Goal: Task Accomplishment & Management: Manage account settings

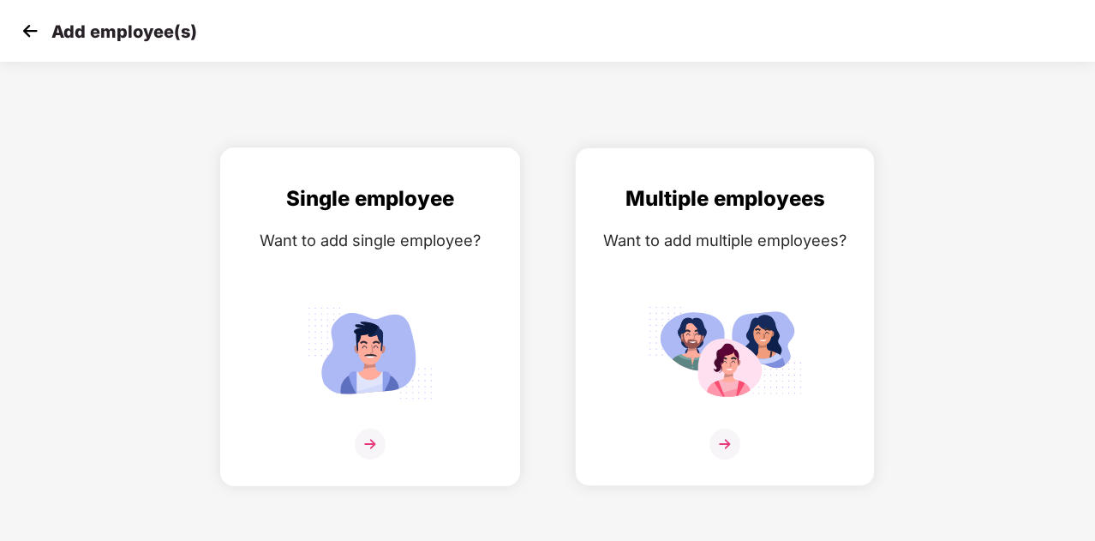
click at [315, 256] on div "Single employee Want to add single employee?" at bounding box center [370, 332] width 264 height 298
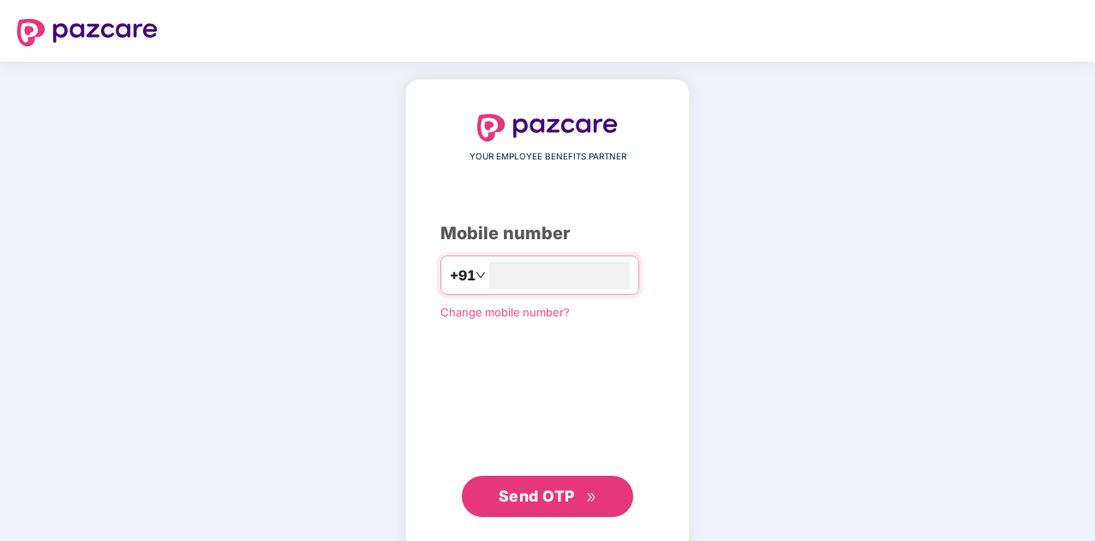
type input "**********"
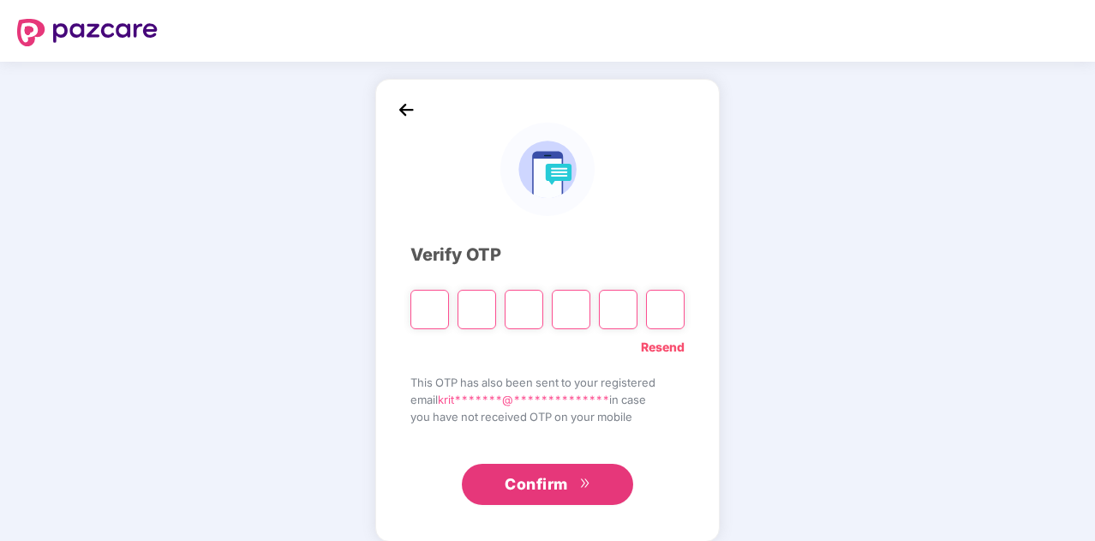
type input "*"
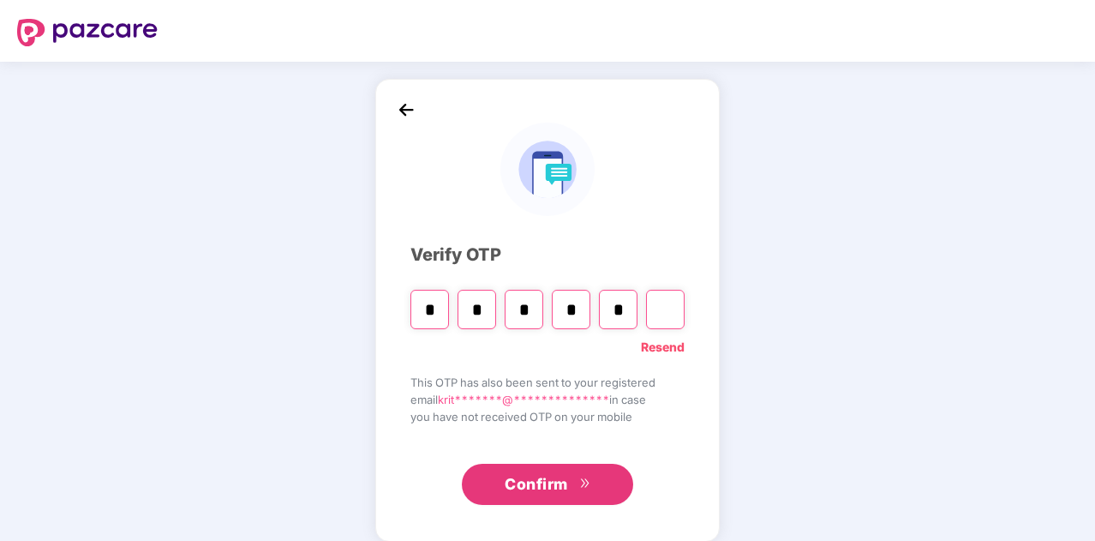
type input "*"
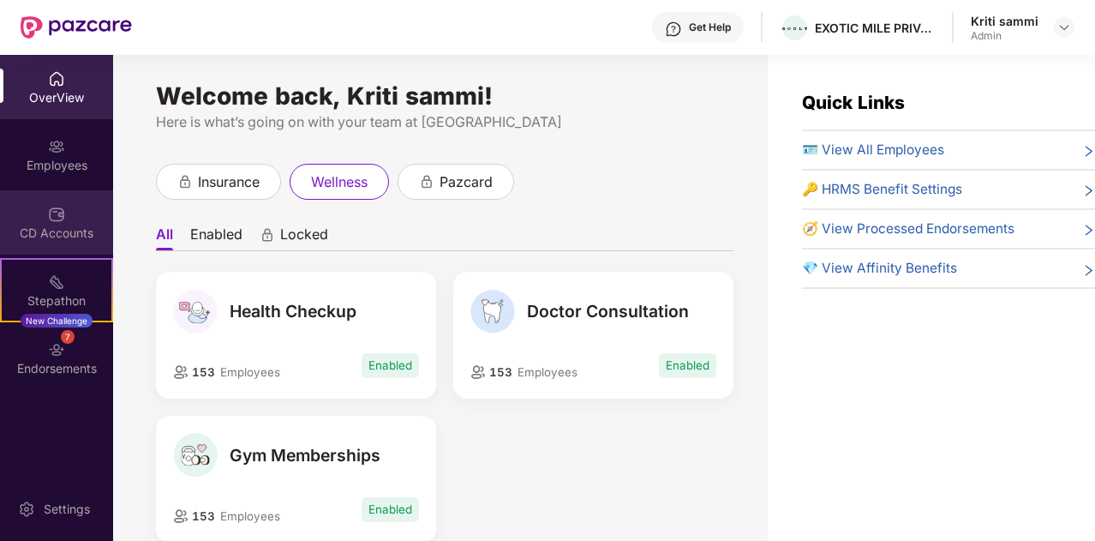
click at [5, 217] on div "CD Accounts" at bounding box center [56, 222] width 113 height 64
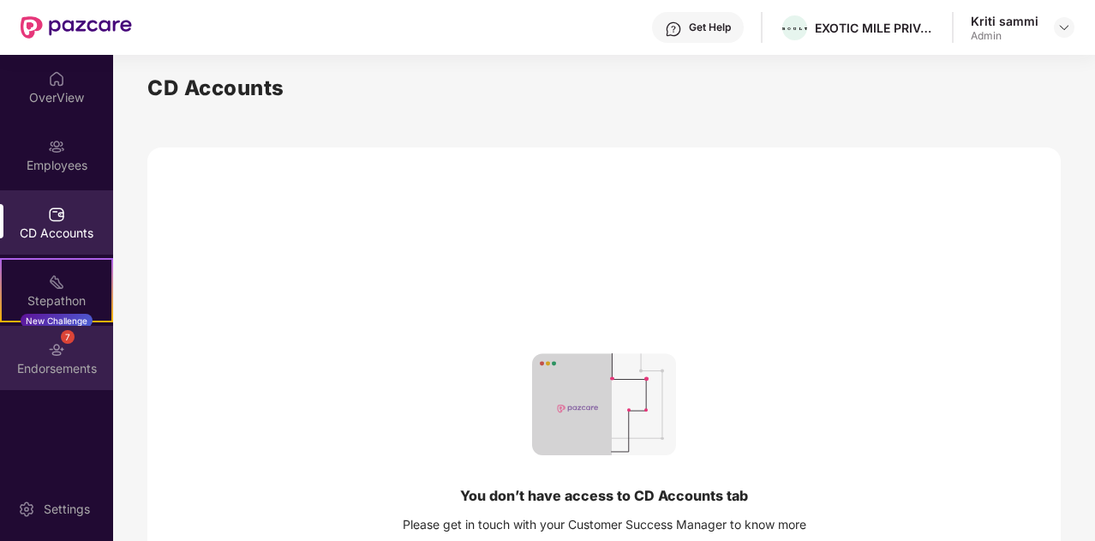
click at [33, 361] on div "Endorsements" at bounding box center [56, 368] width 113 height 17
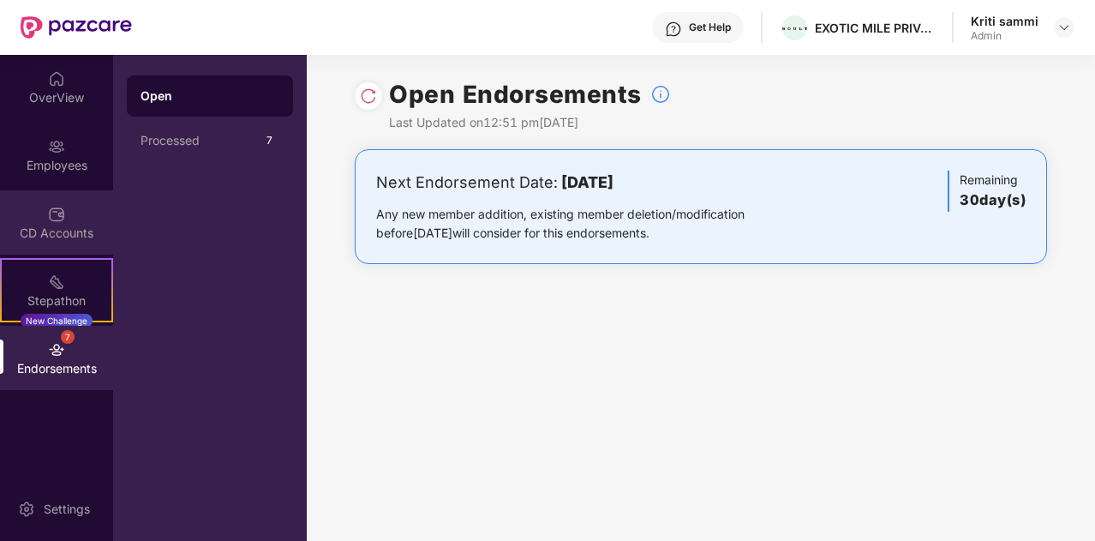
click at [70, 234] on div "CD Accounts" at bounding box center [56, 232] width 113 height 17
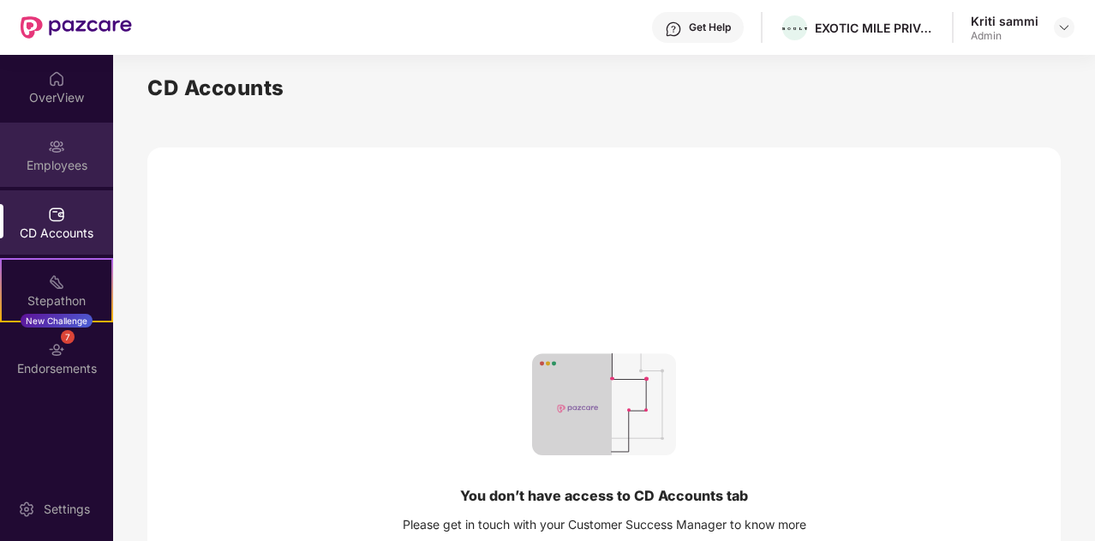
click at [24, 174] on div "Employees" at bounding box center [56, 155] width 113 height 64
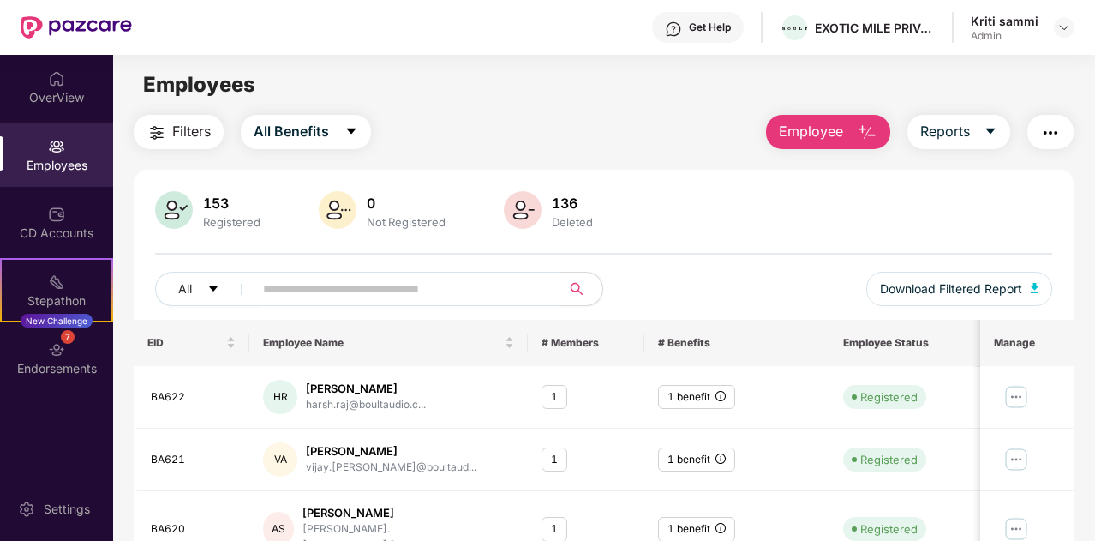
click at [330, 316] on div "All Download Filtered Report" at bounding box center [603, 296] width 897 height 48
click at [334, 290] on input "text" at bounding box center [400, 289] width 275 height 26
type input "*"
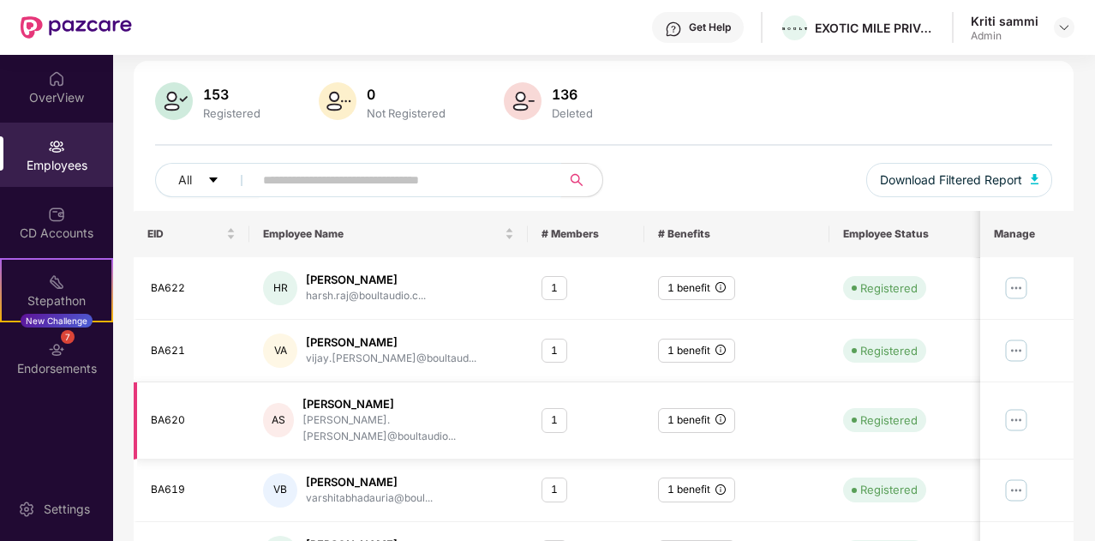
scroll to position [508, 0]
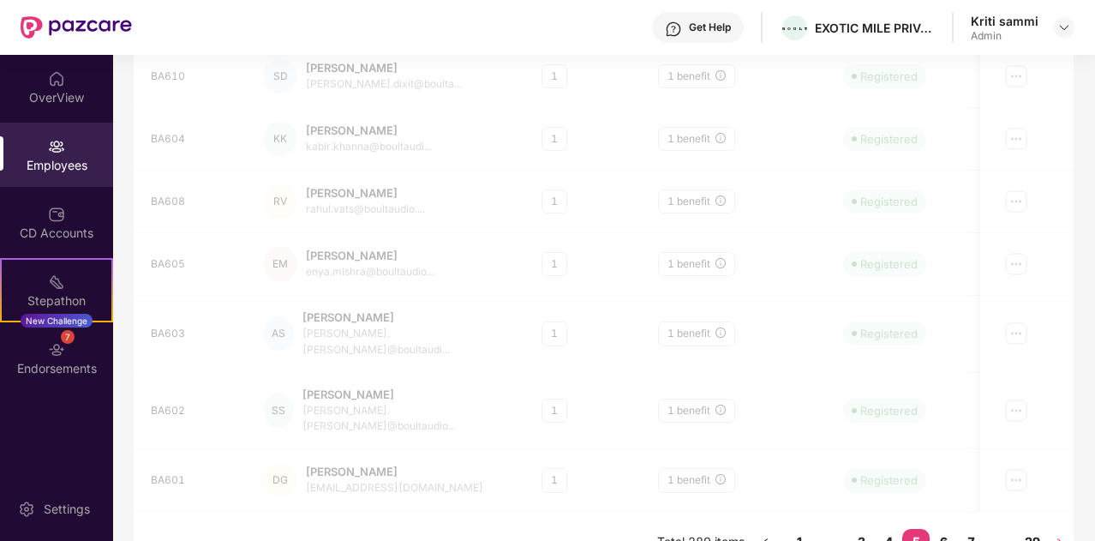
click at [1057, 537] on icon "right" at bounding box center [1060, 542] width 10 height 10
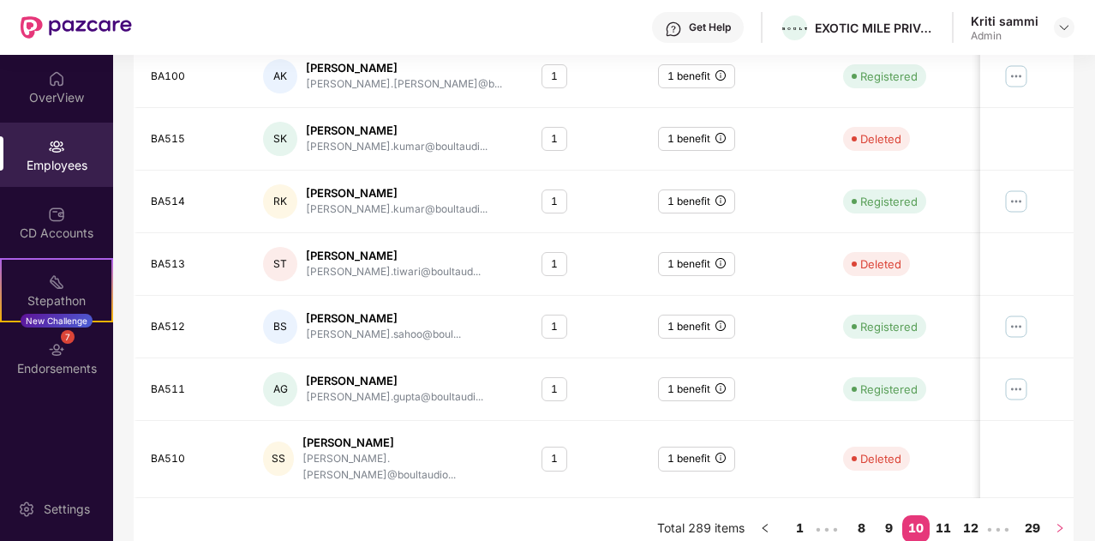
click at [1057, 523] on icon "right" at bounding box center [1060, 528] width 10 height 10
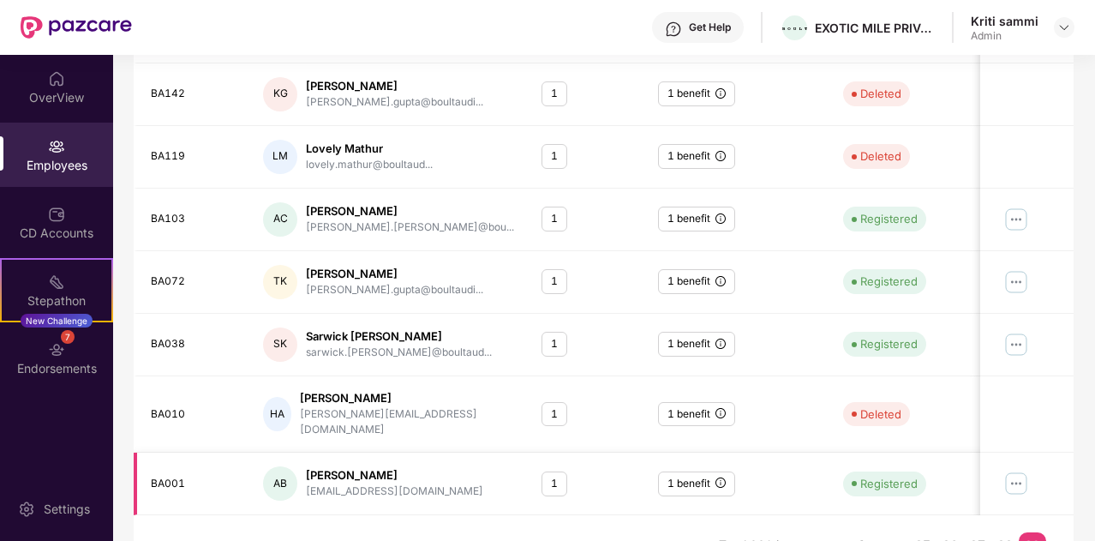
scroll to position [446, 0]
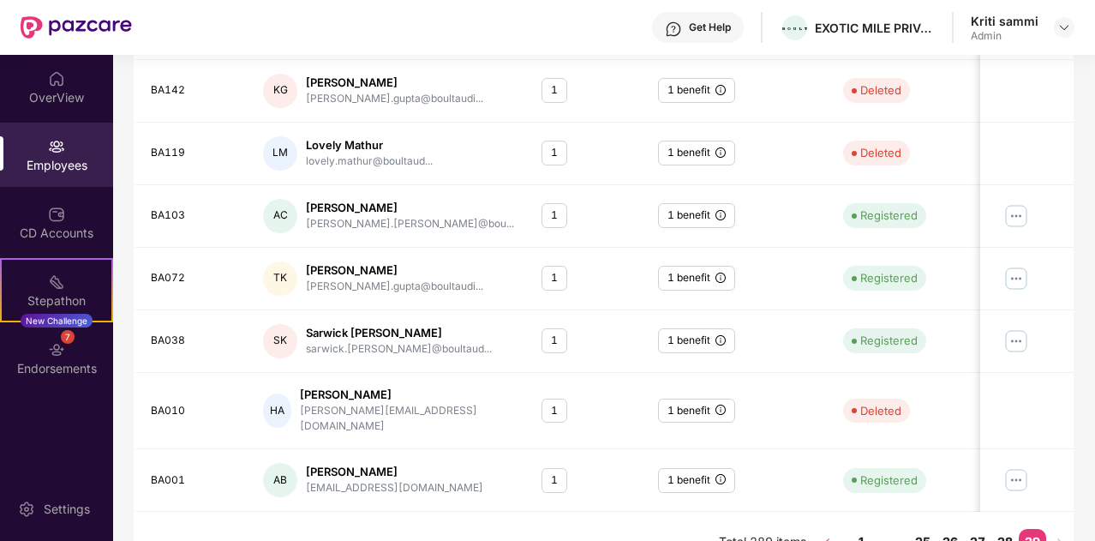
click at [821, 529] on button "button" at bounding box center [826, 542] width 27 height 27
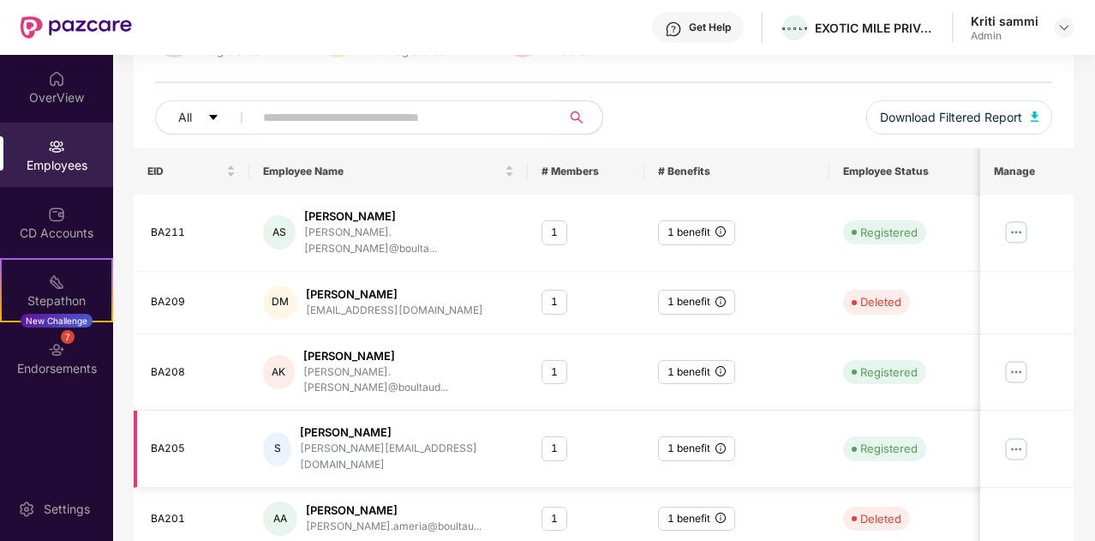
scroll to position [508, 0]
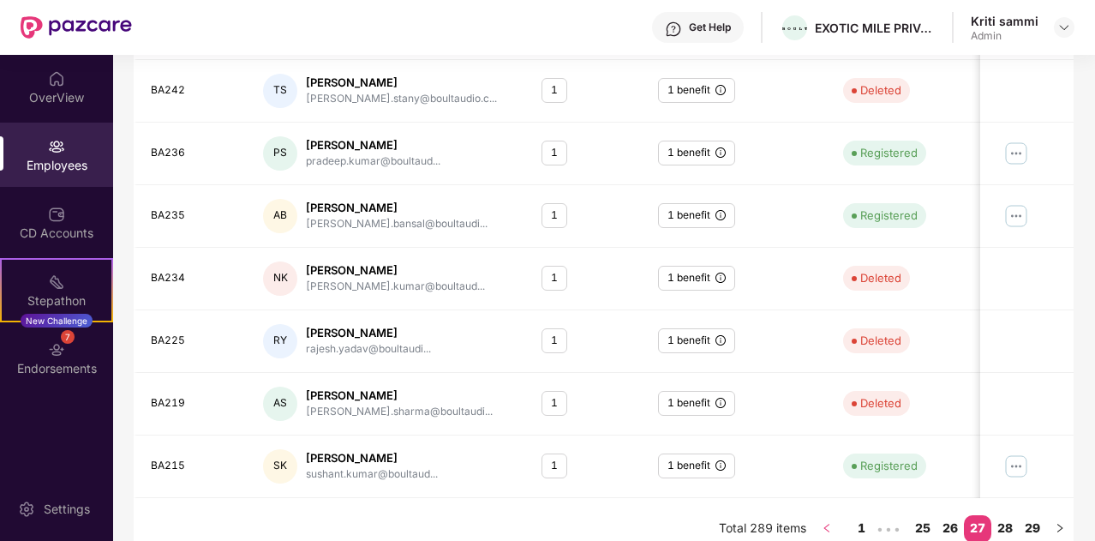
click at [832, 523] on icon "left" at bounding box center [827, 528] width 10 height 10
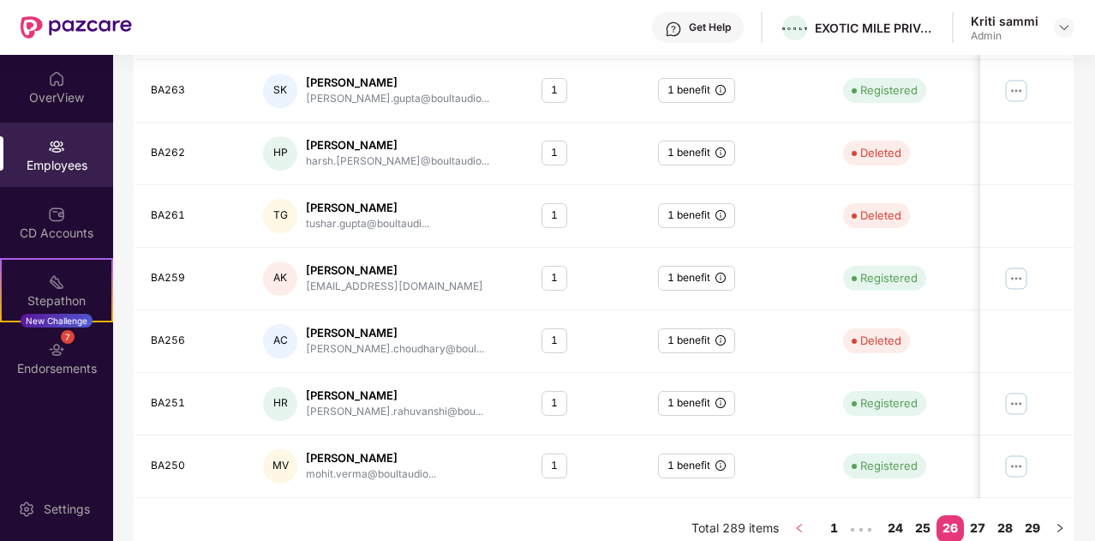
click at [791, 519] on button "button" at bounding box center [799, 528] width 27 height 27
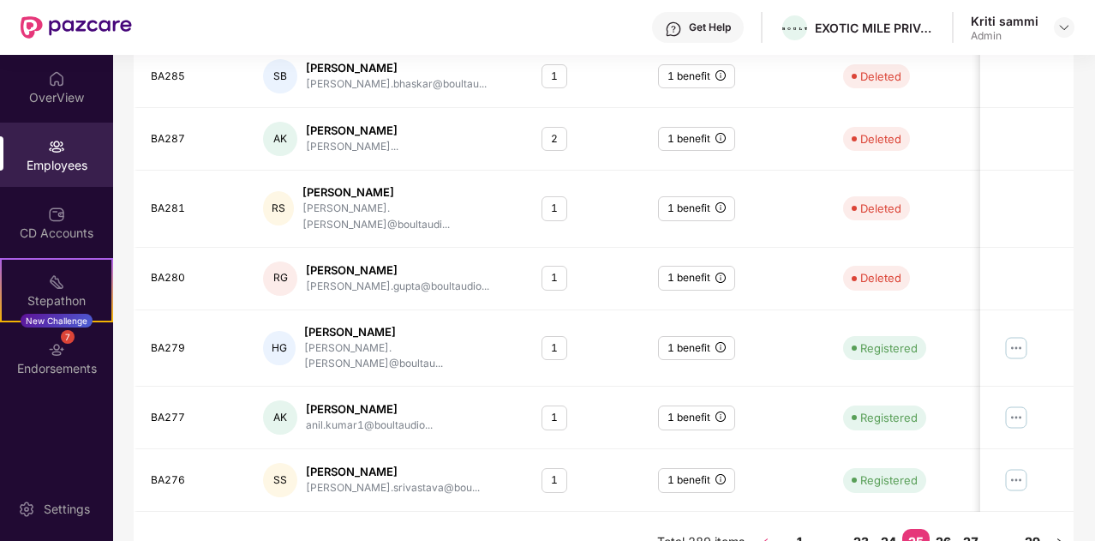
click at [767, 537] on icon "left" at bounding box center [765, 542] width 10 height 10
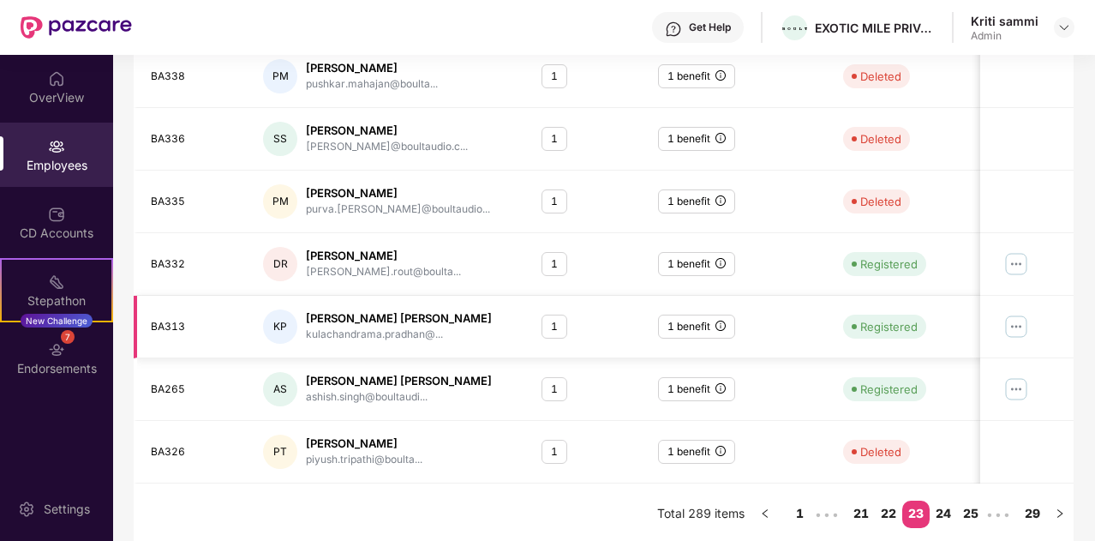
click at [1023, 320] on img at bounding box center [1016, 326] width 27 height 27
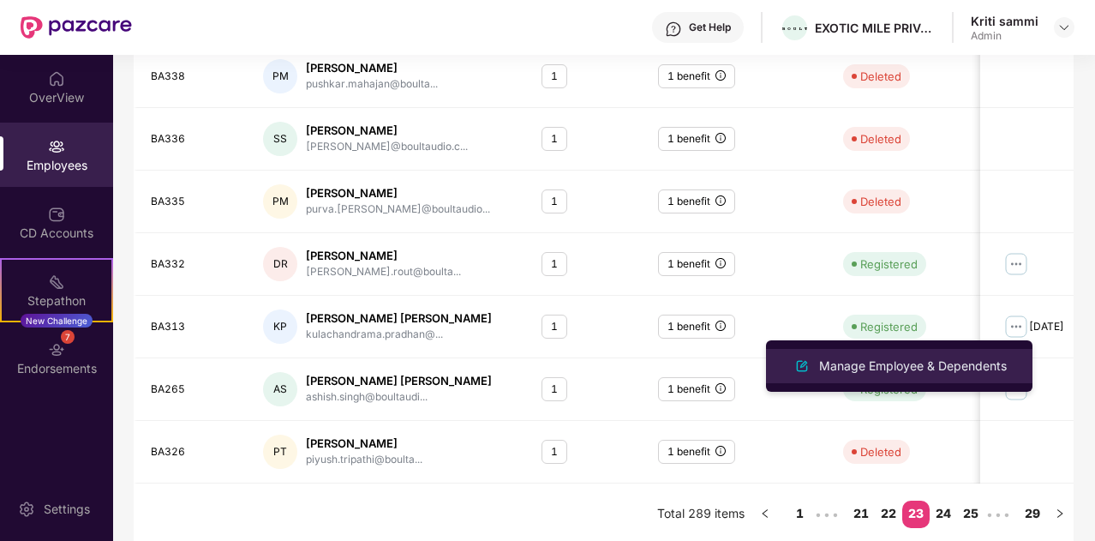
click at [951, 364] on div "Manage Employee & Dependents" at bounding box center [913, 365] width 194 height 19
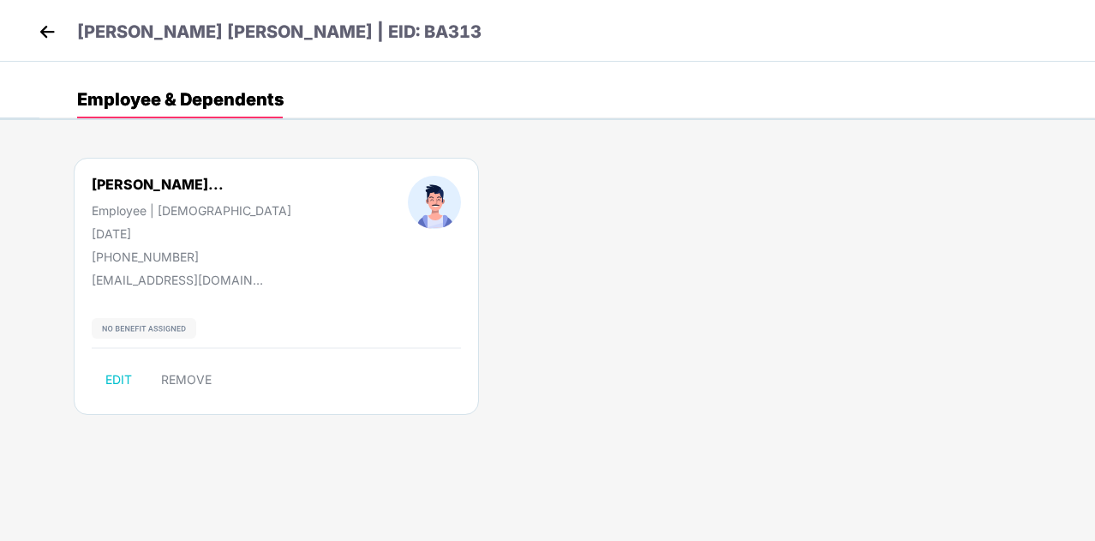
click at [156, 327] on img at bounding box center [144, 328] width 105 height 21
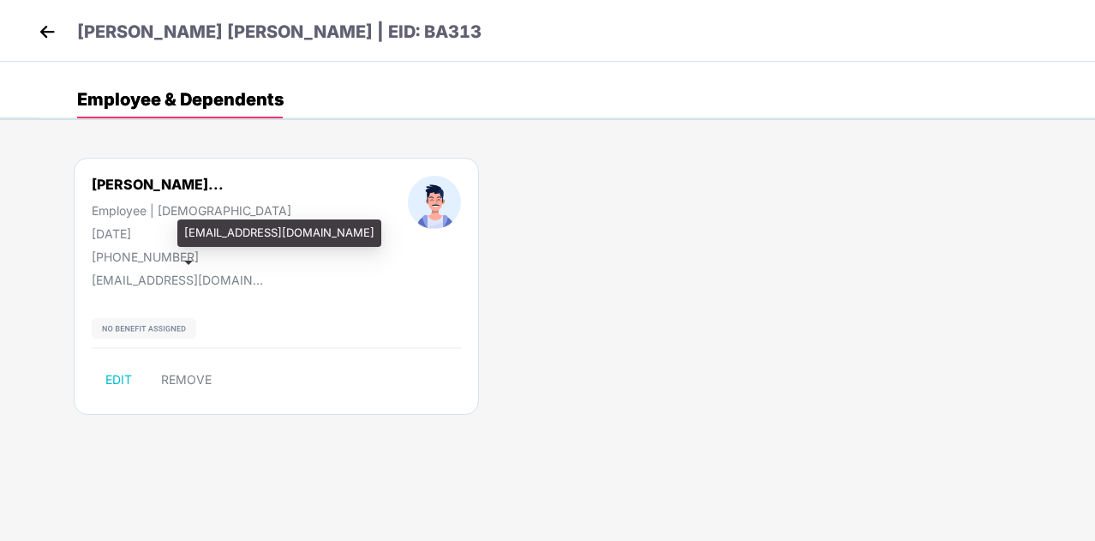
click at [230, 275] on div "[EMAIL_ADDRESS][DOMAIN_NAME]" at bounding box center [177, 279] width 171 height 15
click at [232, 275] on div "[EMAIL_ADDRESS][DOMAIN_NAME]" at bounding box center [177, 279] width 171 height 15
click at [236, 280] on div "[EMAIL_ADDRESS][DOMAIN_NAME]" at bounding box center [177, 279] width 171 height 15
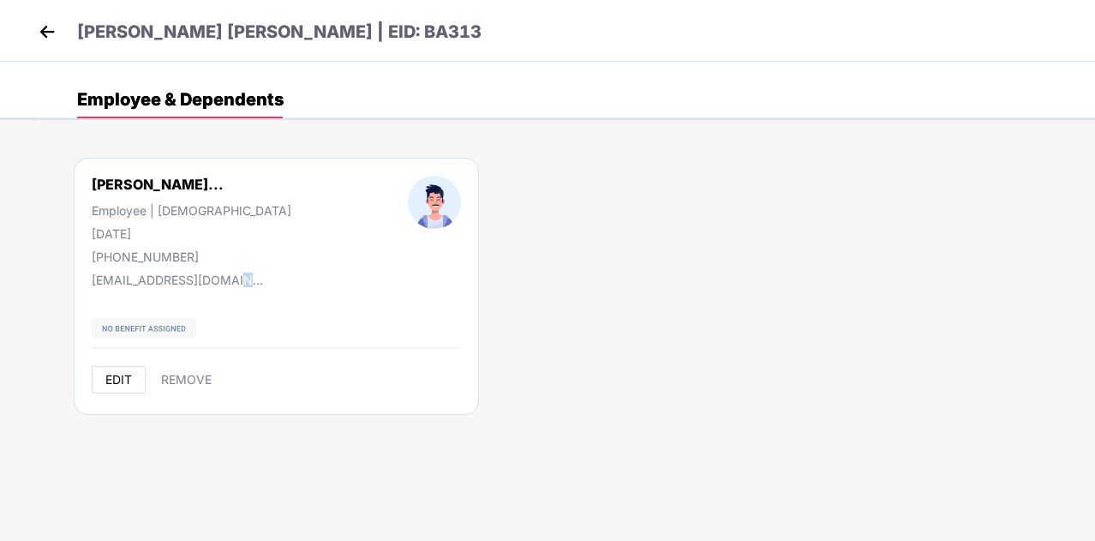
click at [125, 374] on span "EDIT" at bounding box center [118, 380] width 27 height 14
select select "****"
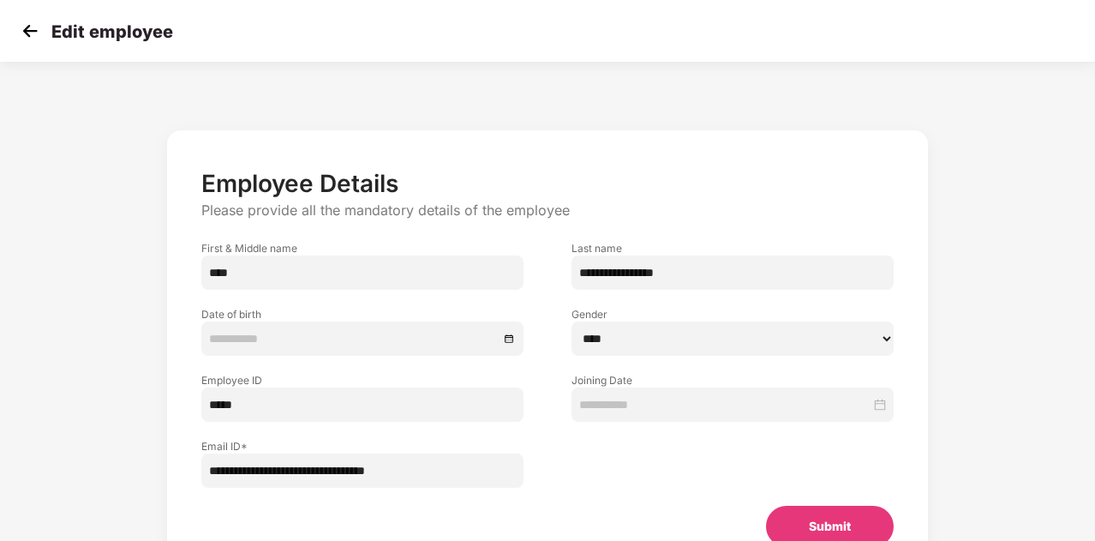
type input "**********"
click at [24, 27] on img at bounding box center [30, 31] width 26 height 26
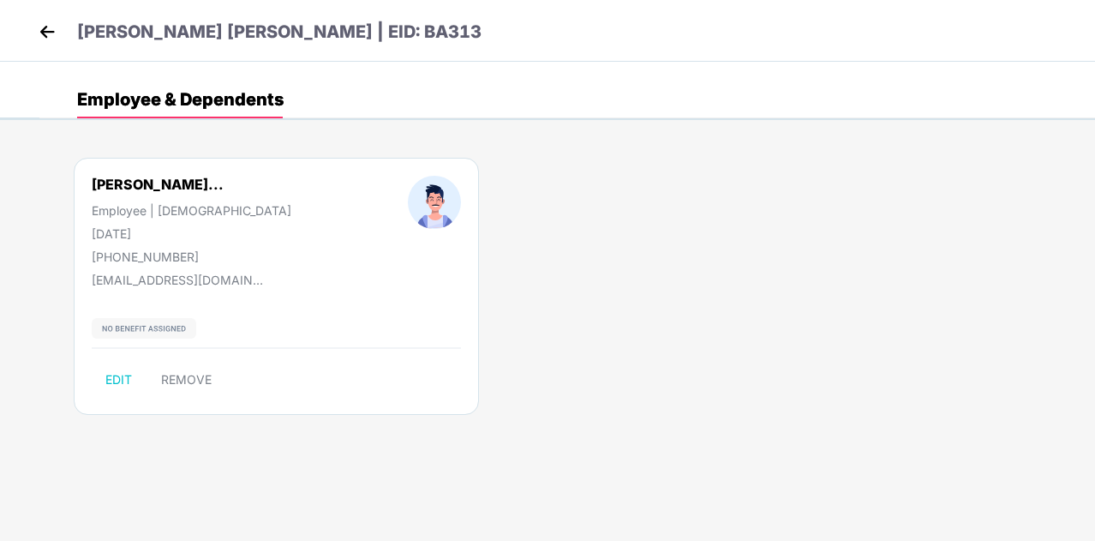
click at [146, 314] on div "[PERSON_NAME]... Employee | [DEMOGRAPHIC_DATA] [DATE] [PHONE_NUMBER] [EMAIL_ADD…" at bounding box center [276, 286] width 405 height 257
